Goal: Task Accomplishment & Management: Manage account settings

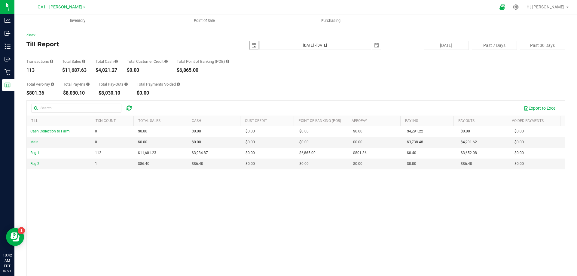
click at [250, 47] on span "select" at bounding box center [254, 45] width 8 height 8
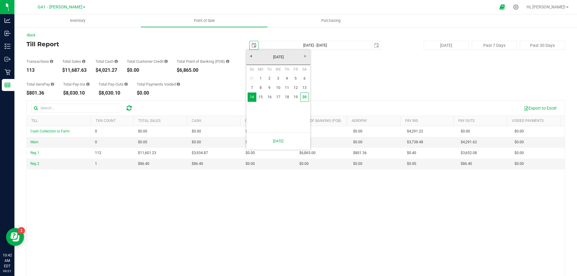
click at [250, 47] on span "select" at bounding box center [254, 45] width 8 height 8
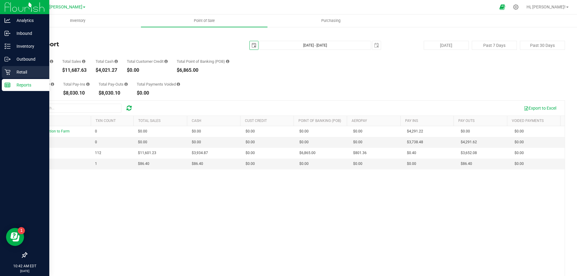
click at [19, 75] on p "Retail" at bounding box center [29, 71] width 36 height 7
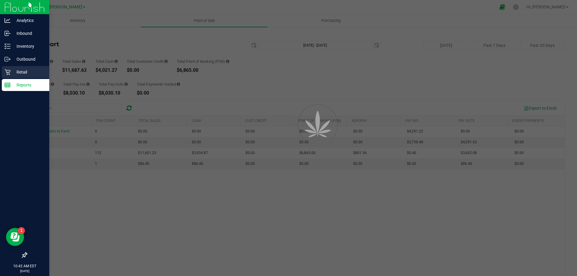
scroll to position [0, 0]
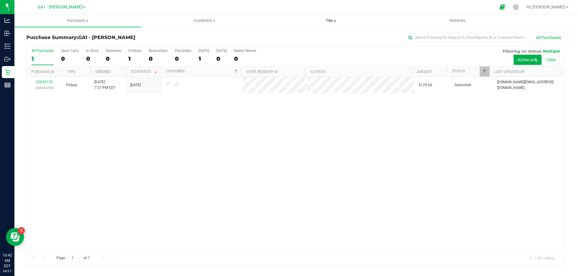
click at [325, 19] on span "Tills" at bounding box center [331, 20] width 126 height 5
click at [286, 39] on li "Manage tills" at bounding box center [330, 36] width 126 height 7
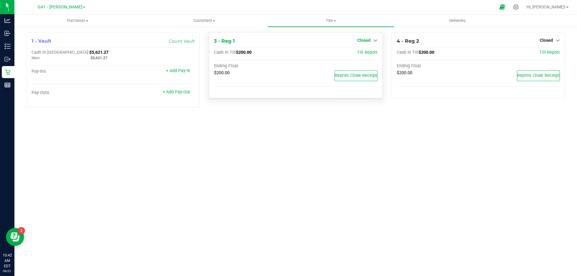
click at [374, 40] on icon at bounding box center [375, 40] width 4 height 4
click at [364, 52] on link "Open Till" at bounding box center [364, 52] width 16 height 5
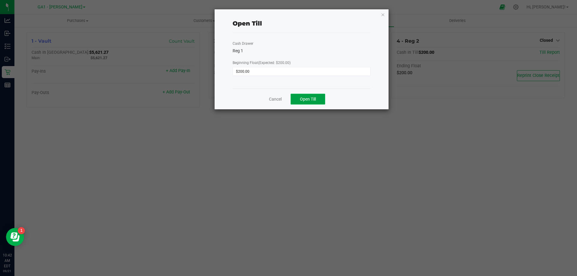
click at [325, 98] on button "Open Till" at bounding box center [307, 99] width 35 height 11
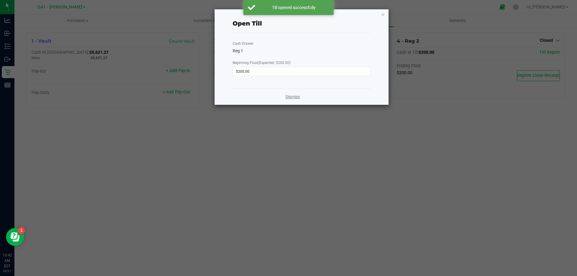
click at [293, 97] on link "Dismiss" at bounding box center [292, 97] width 14 height 6
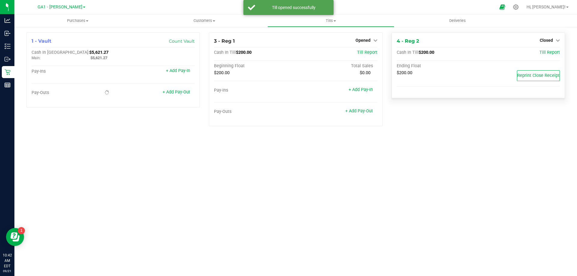
click at [552, 44] on div "Closed" at bounding box center [549, 40] width 20 height 7
click at [553, 40] on link "Closed" at bounding box center [549, 40] width 20 height 5
click at [547, 51] on link "Open Till" at bounding box center [546, 52] width 16 height 5
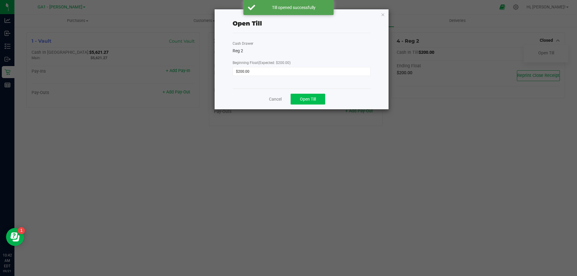
click at [307, 94] on div "Cancel Open Till" at bounding box center [301, 99] width 138 height 21
click at [309, 98] on span "Open Till" at bounding box center [308, 99] width 16 height 5
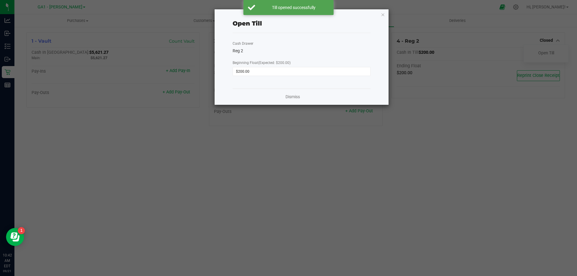
click at [382, 14] on icon "button" at bounding box center [383, 14] width 4 height 7
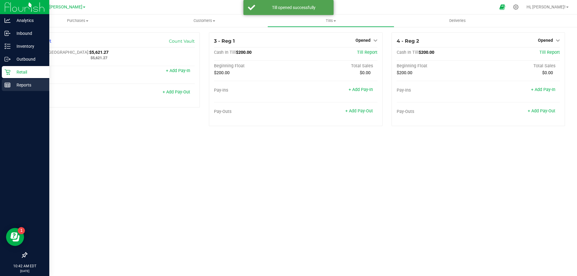
click at [23, 81] on p "Reports" at bounding box center [29, 84] width 36 height 7
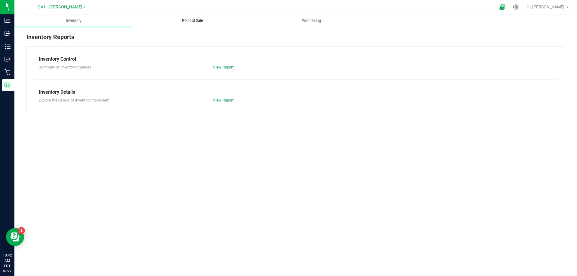
click at [189, 23] on uib-tab-heading "Point of Sale" at bounding box center [192, 21] width 118 height 12
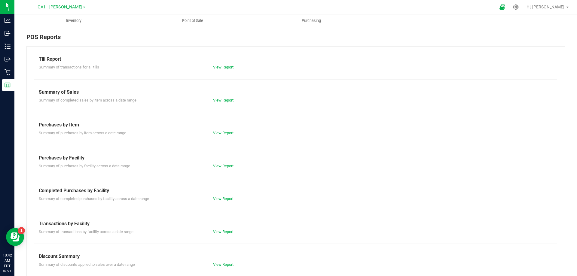
click at [217, 67] on link "View Report" at bounding box center [223, 67] width 20 height 5
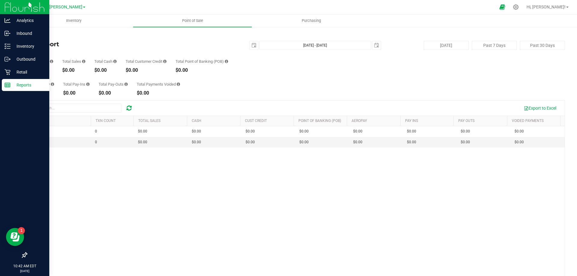
click at [15, 84] on p "Reports" at bounding box center [29, 84] width 36 height 7
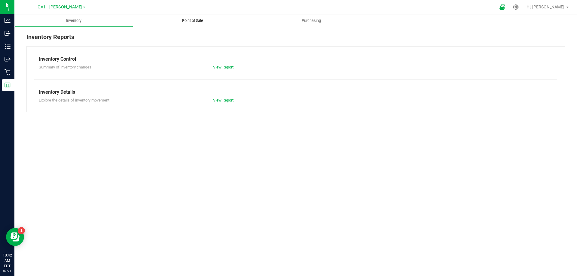
click at [192, 21] on span "Point of Sale" at bounding box center [192, 20] width 37 height 5
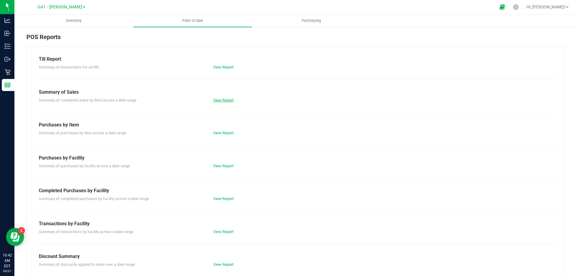
click at [220, 99] on link "View Report" at bounding box center [223, 100] width 20 height 5
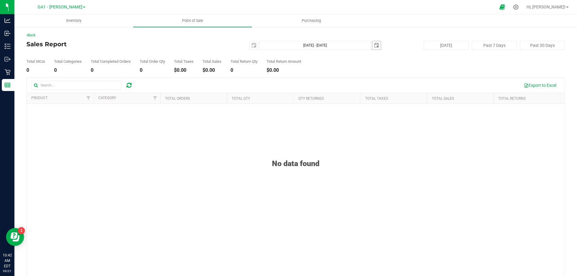
click at [374, 45] on span "select" at bounding box center [376, 45] width 5 height 5
click at [251, 46] on span "select" at bounding box center [253, 45] width 5 height 5
click at [251, 100] on link "14" at bounding box center [252, 97] width 9 height 9
type input "[DATE]"
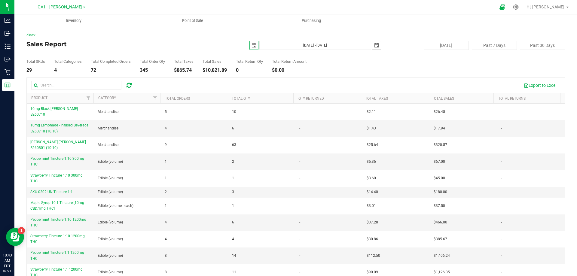
click at [375, 47] on span "select" at bounding box center [376, 45] width 5 height 5
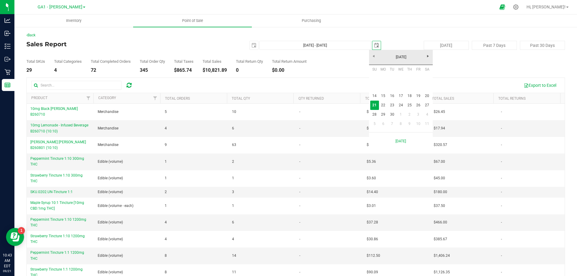
scroll to position [0, 15]
click at [429, 105] on link "27" at bounding box center [427, 105] width 9 height 9
type input "[DATE] - [DATE]"
type input "[DATE]"
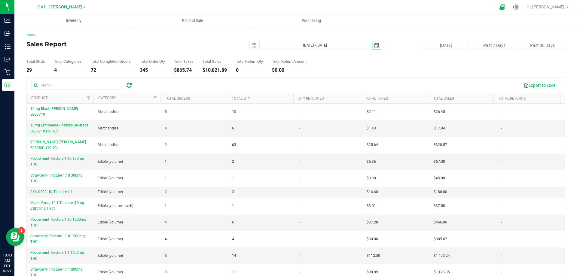
click at [374, 47] on span "select" at bounding box center [376, 45] width 5 height 5
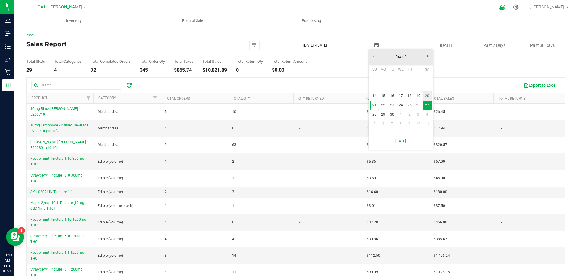
click at [429, 96] on link "20" at bounding box center [427, 95] width 9 height 9
type input "[DATE] - [DATE]"
type input "[DATE]"
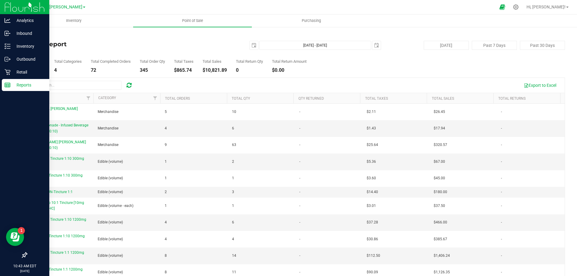
click at [13, 10] on img at bounding box center [25, 7] width 40 height 14
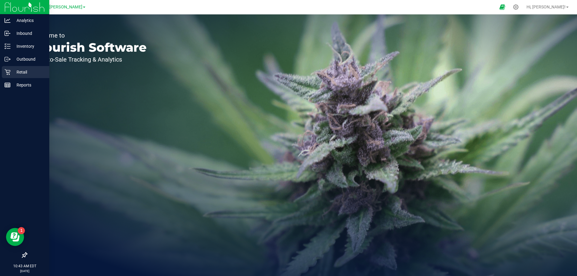
click at [9, 72] on icon at bounding box center [8, 72] width 6 height 6
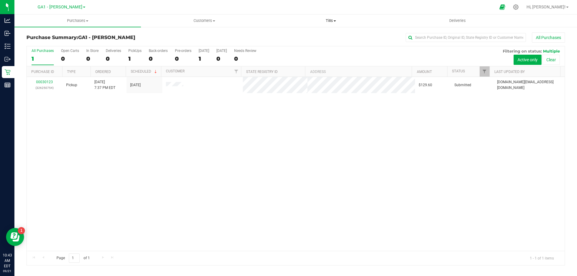
click at [330, 18] on span "Tills" at bounding box center [331, 20] width 126 height 5
click at [297, 35] on span "Manage tills" at bounding box center [287, 36] width 41 height 5
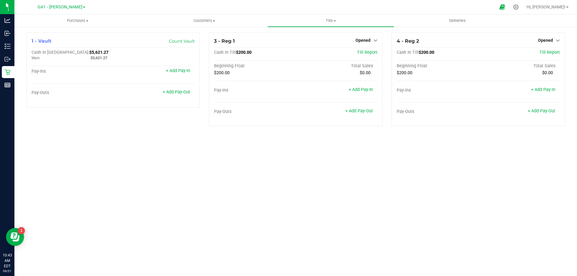
click at [112, 138] on div "Purchases Summary of purchases Fulfillment All purchases Customers All customer…" at bounding box center [295, 145] width 562 height 262
